Goal: Information Seeking & Learning: Learn about a topic

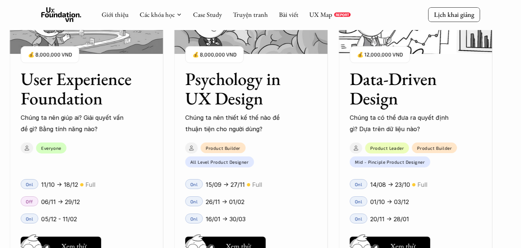
scroll to position [1022, 0]
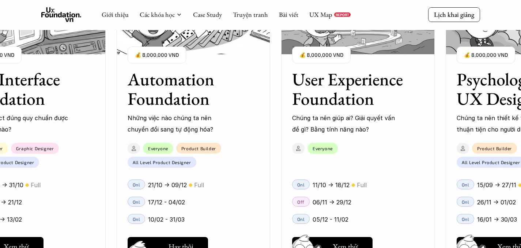
click at [191, 237] on button "Hay thôi Xem thử" at bounding box center [168, 246] width 80 height 19
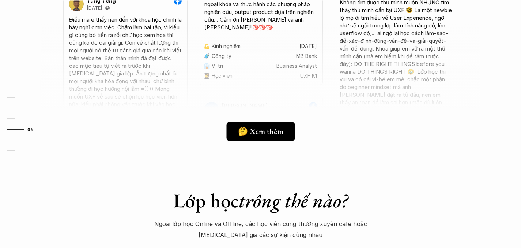
scroll to position [2351, 0]
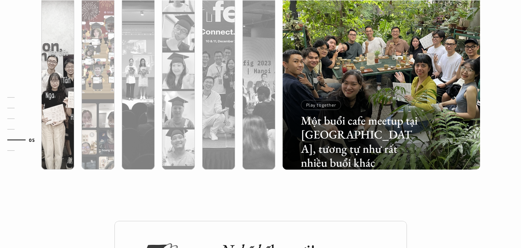
click at [83, 80] on div at bounding box center [98, 109] width 33 height 119
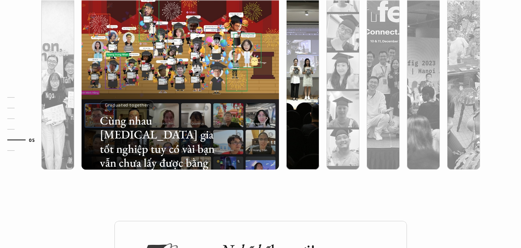
click at [283, 86] on div at bounding box center [303, 70] width 40 height 197
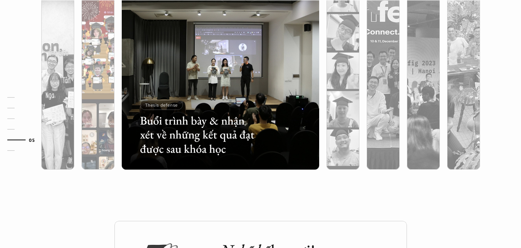
click at [103, 78] on div at bounding box center [98, 109] width 33 height 119
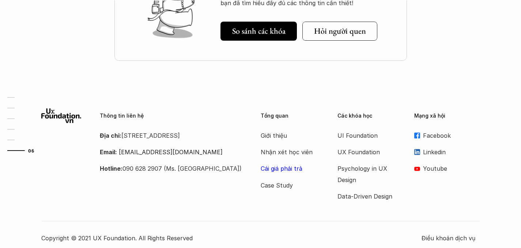
scroll to position [2647, 0]
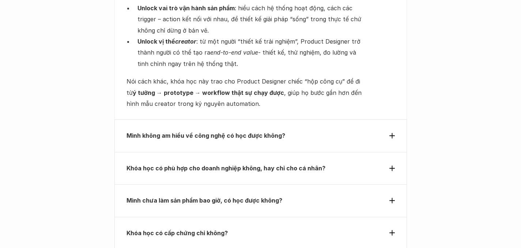
scroll to position [2577, 0]
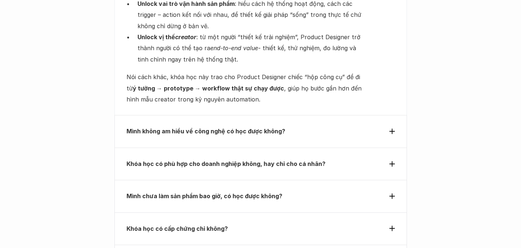
click at [257, 127] on strong "Mình không am hiểu về công nghệ có học được không?" at bounding box center [206, 130] width 159 height 7
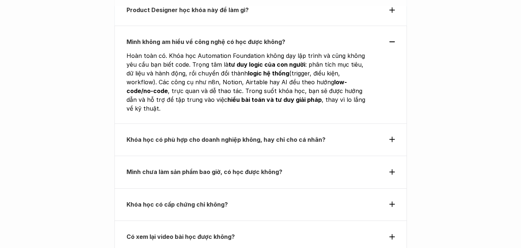
scroll to position [2437, 0]
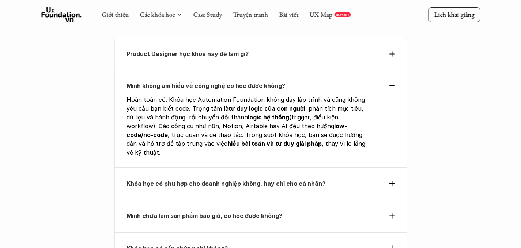
click at [256, 180] on strong "Khóa học có phù hợp cho doanh nghiệp không, hay chỉ cho cá nhân?" at bounding box center [226, 183] width 199 height 7
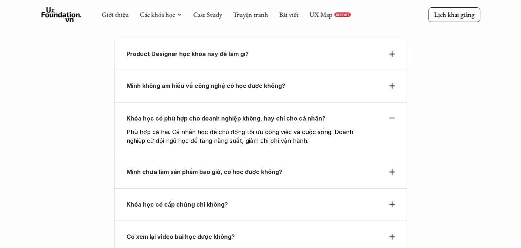
click at [256, 168] on strong "Mình chưa làm sản phẩm bao giờ, có học được không?" at bounding box center [205, 171] width 156 height 7
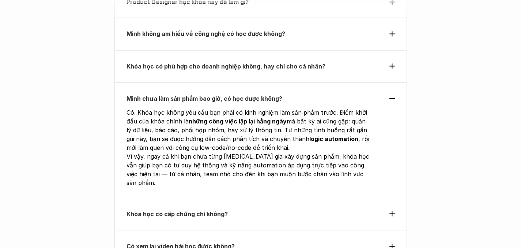
scroll to position [2502, 0]
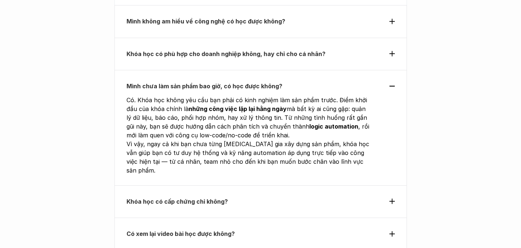
click at [265, 185] on div "Khóa học có cấp chứng chỉ không?" at bounding box center [260, 201] width 293 height 32
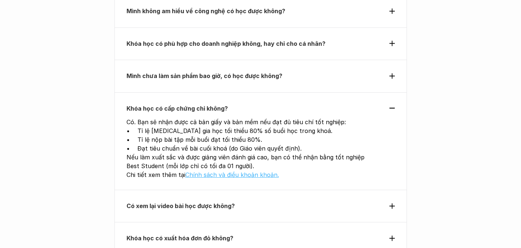
scroll to position [2513, 0]
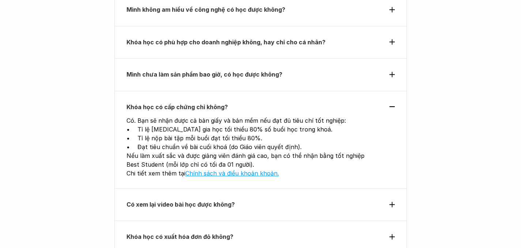
click at [268, 199] on p "Có xem lại video bài học được không?" at bounding box center [248, 204] width 242 height 11
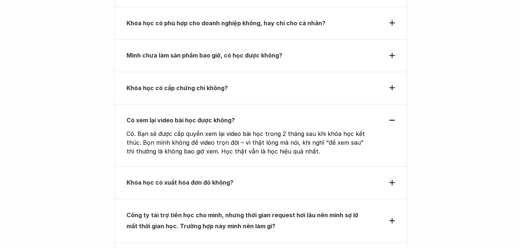
scroll to position [2547, 0]
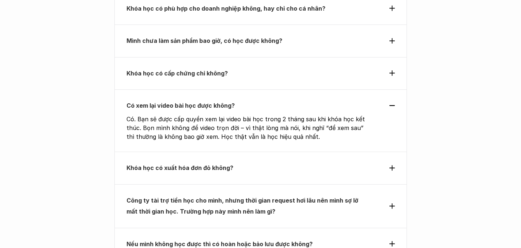
click at [265, 162] on p "Khóa học có xuất hóa đơn đỏ không?" at bounding box center [248, 167] width 242 height 11
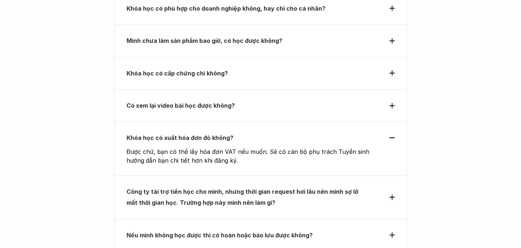
click at [264, 188] on strong "Công ty tài trợ tiền học cho mình, nhưng thời gian request hơi lâu nên mình sợ …" at bounding box center [243, 197] width 233 height 18
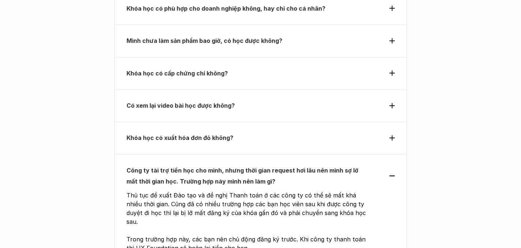
click at [266, 121] on div "Khóa học có xuất hóa đơn đỏ không?" at bounding box center [260, 137] width 293 height 32
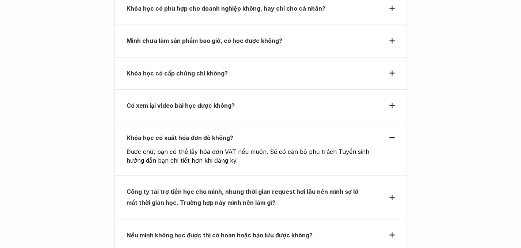
click at [268, 188] on strong "Công ty tài trợ tiền học cho mình, nhưng thời gian request hơi lâu nên mình sợ …" at bounding box center [243, 197] width 233 height 18
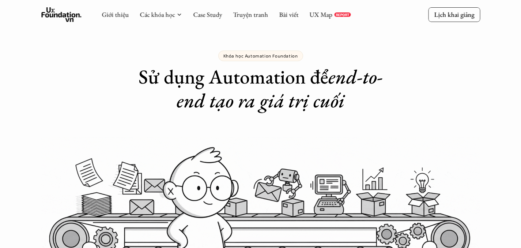
scroll to position [0, 0]
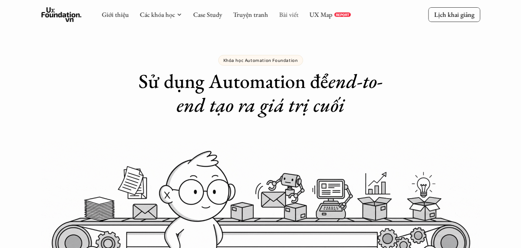
click at [283, 14] on link "Bài viết" at bounding box center [288, 14] width 19 height 8
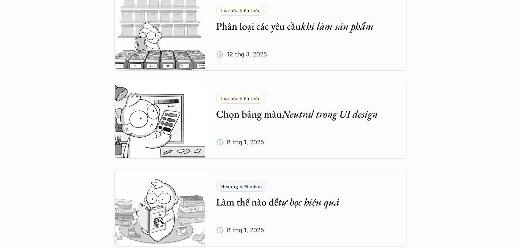
scroll to position [1006, 0]
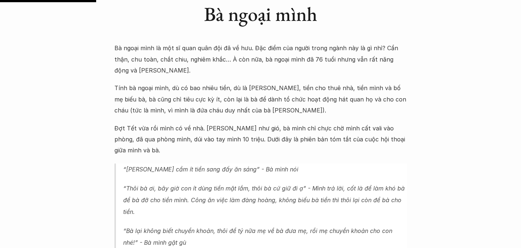
scroll to position [496, 0]
click at [361, 64] on p "Bà ngoại mình là một sĩ quan quân đội đã về hưu. Đặc điểm của người trong ngành…" at bounding box center [260, 58] width 293 height 33
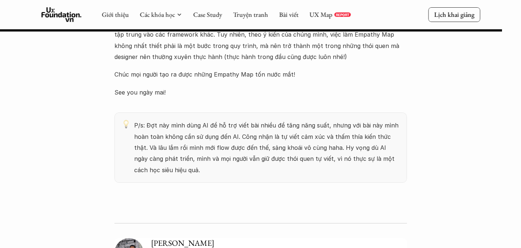
scroll to position [2590, 0]
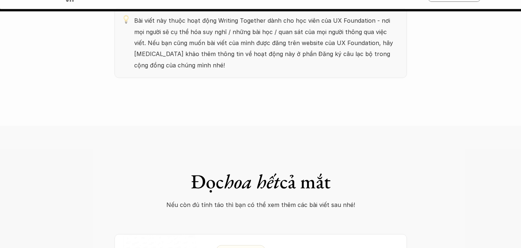
scroll to position [8026, 0]
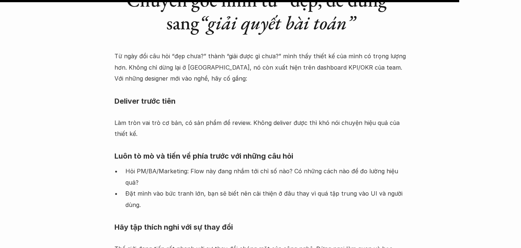
scroll to position [974, 0]
